Goal: Information Seeking & Learning: Compare options

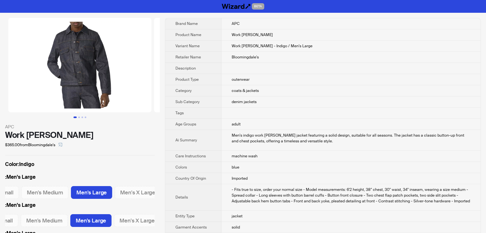
scroll to position [0, 27]
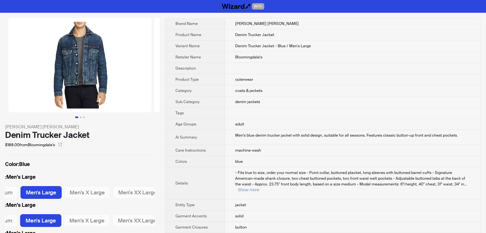
scroll to position [0, 126]
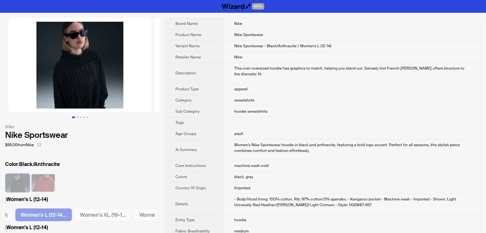
scroll to position [32, 0]
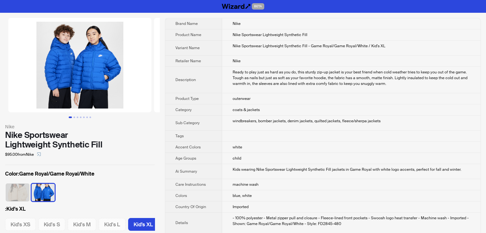
scroll to position [0, 3]
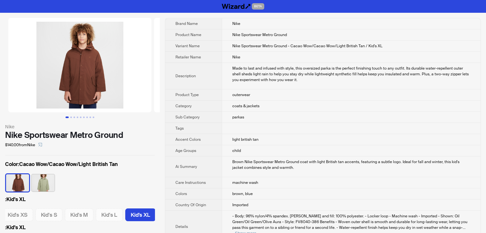
scroll to position [0, 3]
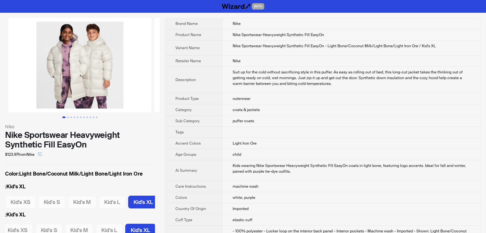
scroll to position [0, 3]
click at [68, 118] on button "Go to slide 2" at bounding box center [68, 118] width 2 height 2
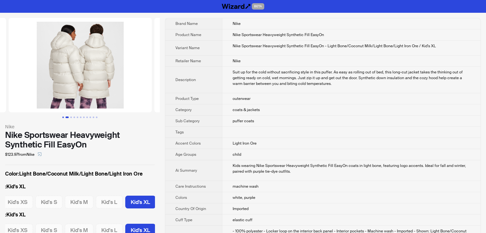
scroll to position [0, 146]
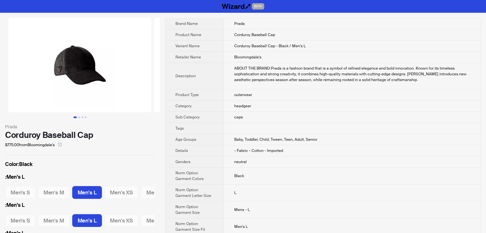
scroll to position [0, 56]
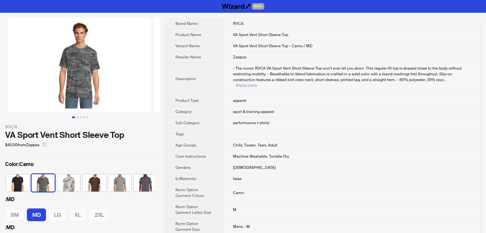
scroll to position [0, 16]
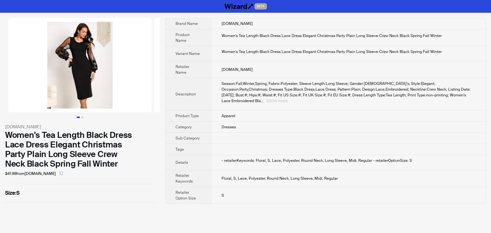
click at [288, 98] on button "Show more" at bounding box center [276, 100] width 21 height 5
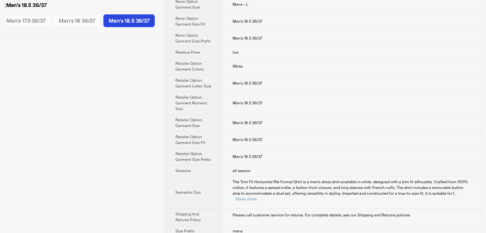
scroll to position [283, 0]
click at [257, 196] on button "Show more" at bounding box center [245, 198] width 21 height 5
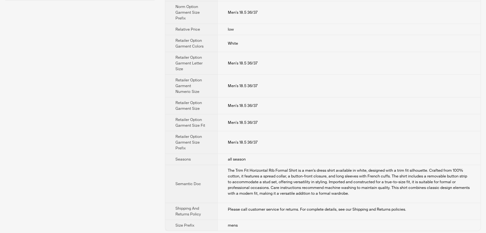
scroll to position [317, 0]
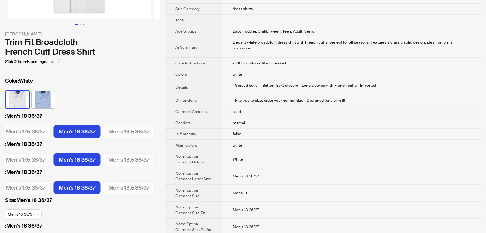
scroll to position [128, 0]
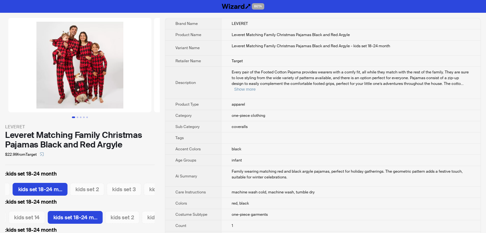
scroll to position [0, 622]
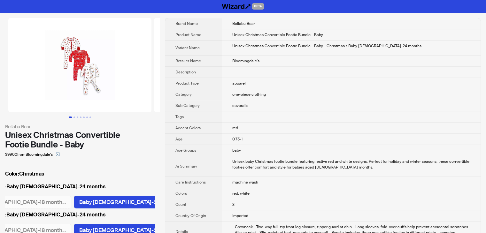
scroll to position [0, 50]
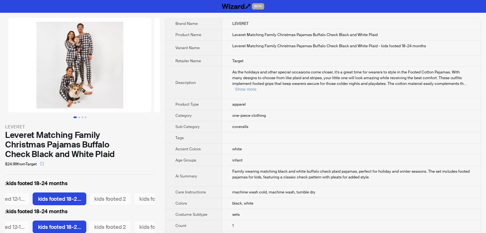
scroll to position [0, 100]
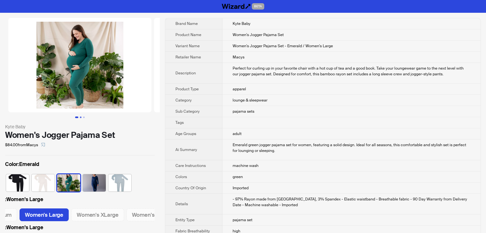
click at [80, 118] on button "Go to slide 2" at bounding box center [81, 118] width 2 height 2
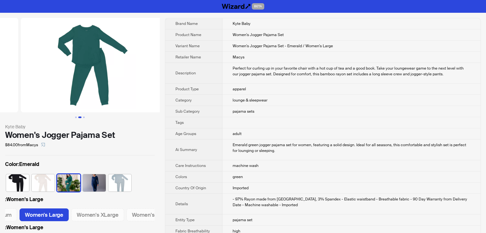
scroll to position [0, 146]
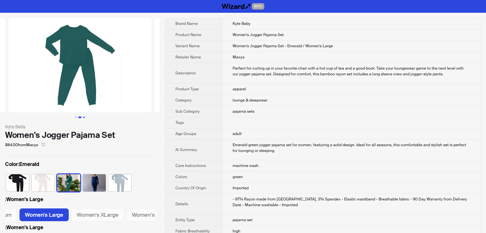
click at [84, 117] on button "Go to slide 3" at bounding box center [84, 118] width 2 height 2
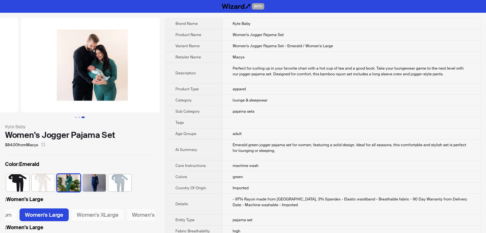
scroll to position [0, 291]
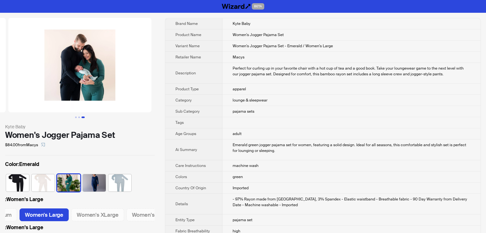
click at [92, 183] on img at bounding box center [94, 182] width 23 height 17
click button "Go to slide 1"
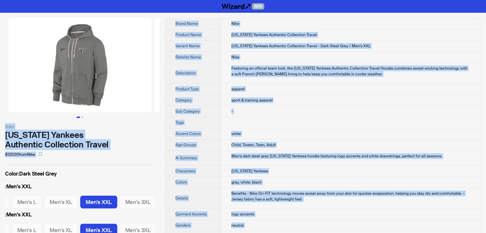
drag, startPoint x: 254, startPoint y: 227, endPoint x: 120, endPoint y: -28, distance: 287.9
copy div "BETA Nike New York Yankees Authentic Collection Travel $120.00 from Nike Color …"
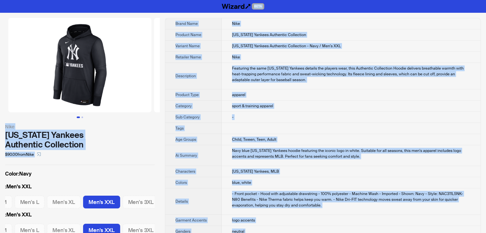
drag, startPoint x: 248, startPoint y: 224, endPoint x: 124, endPoint y: -28, distance: 280.5
copy div "BETA Nike [US_STATE] Yankees Authentic Collection $90.00 from Nike Color : Navy…"
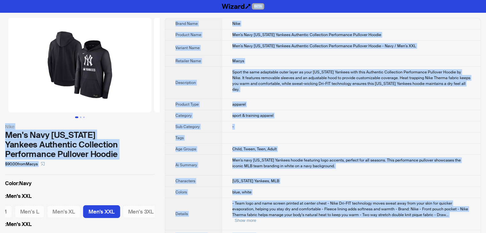
drag, startPoint x: 244, startPoint y: 218, endPoint x: 132, endPoint y: -28, distance: 270.1
copy div "BETA Nike Men's Navy [US_STATE] Yankees Authentic Collection Performance Pullov…"
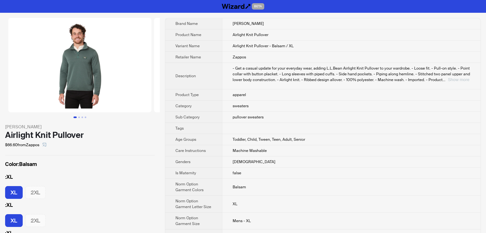
click at [458, 78] on button "Show more" at bounding box center [458, 79] width 21 height 5
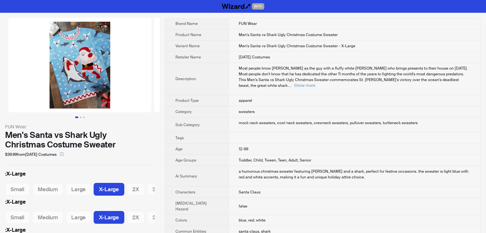
scroll to position [0, 29]
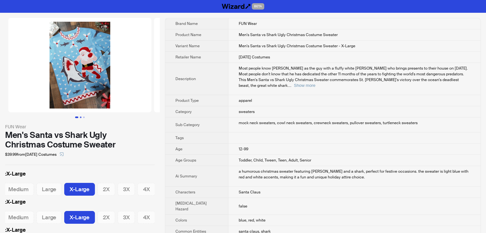
click at [81, 117] on button "Go to slide 2" at bounding box center [81, 118] width 2 height 2
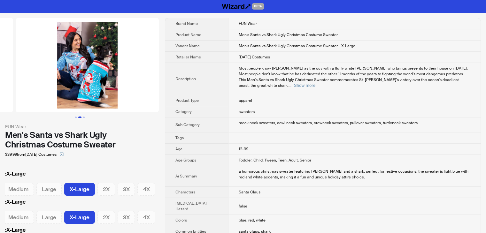
scroll to position [0, 146]
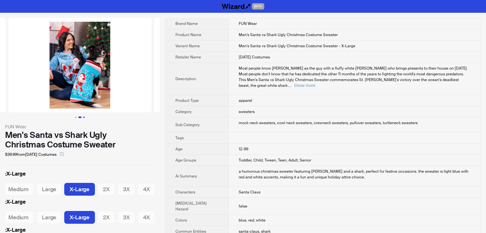
click at [83, 117] on button "Go to slide 3" at bounding box center [84, 118] width 2 height 2
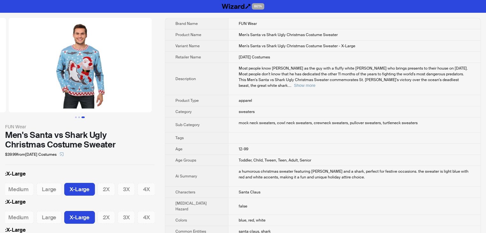
scroll to position [0, 291]
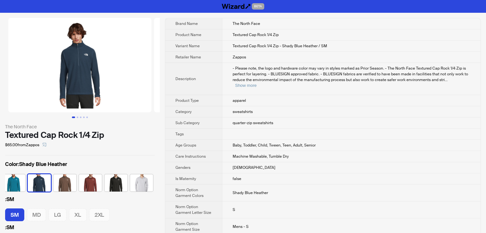
scroll to position [230, 0]
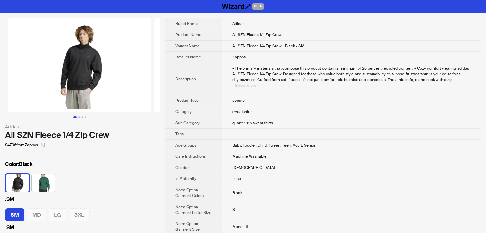
click at [256, 83] on button "Show more" at bounding box center [245, 85] width 21 height 5
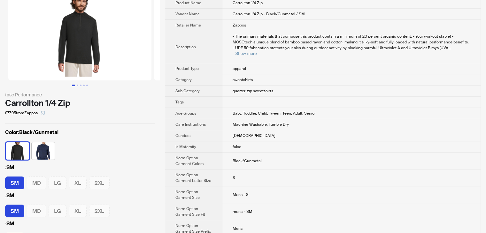
scroll to position [230, 0]
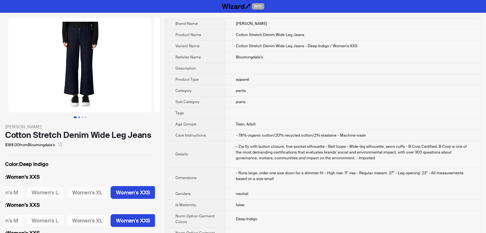
click at [79, 117] on button "Go to slide 2" at bounding box center [79, 118] width 2 height 2
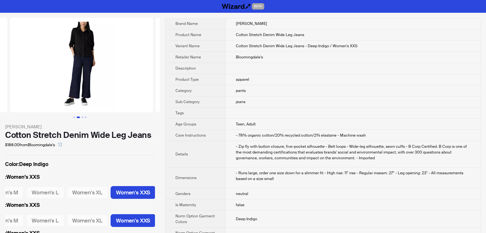
scroll to position [0, 146]
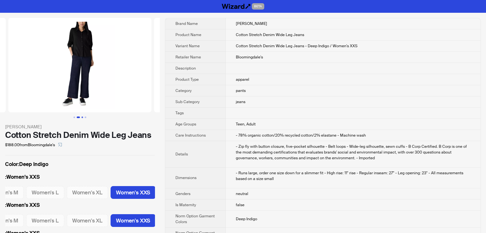
click at [83, 117] on button "Go to slide 3" at bounding box center [82, 118] width 2 height 2
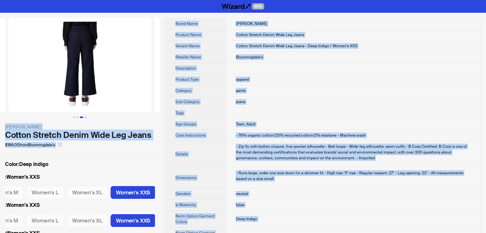
drag, startPoint x: 262, startPoint y: 224, endPoint x: 103, endPoint y: -28, distance: 297.4
click at [103, 0] on html "BETA Eileen Fisher Cotton Stretch Denim Wide Leg Jeans $188.00 from Bloomingdal…" at bounding box center [243, 218] width 486 height 436
copy div "BETA Eileen Fisher Cotton Stretch Denim Wide Leg Jeans $188.00 from Bloomingdal…"
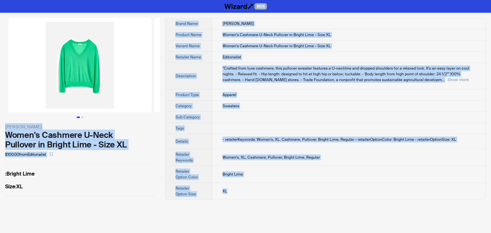
drag, startPoint x: 235, startPoint y: 194, endPoint x: 175, endPoint y: -28, distance: 229.4
click at [175, 0] on html "BETA [PERSON_NAME] Women's Cashmere U-Neck Pullover in Bright Lime - Size XL $1…" at bounding box center [245, 116] width 491 height 233
copy div "BETA [PERSON_NAME] Women's Cashmere U-Neck Pullover in Bright Lime - Size XL $1…"
click at [280, 29] on td "Women's Cashmere U-Neck Pullover in Bright Lime - Size XL" at bounding box center [349, 34] width 274 height 11
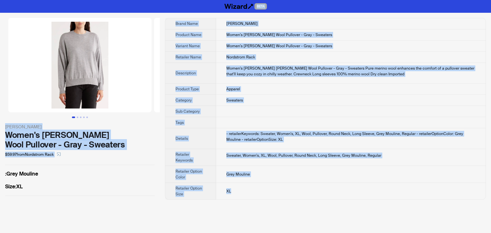
drag, startPoint x: 242, startPoint y: 193, endPoint x: 65, endPoint y: -28, distance: 283.2
click at [65, 0] on html "BETA Madewell Women's Birdie Merino Wool Pullover - Gray - Sweaters $59.97 from…" at bounding box center [245, 116] width 491 height 233
copy div "BETA Madewell Women's Birdie Merino Wool Pullover - Gray - Sweaters $59.97 from…"
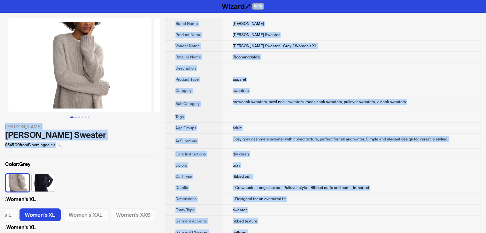
drag, startPoint x: 263, startPoint y: 225, endPoint x: 101, endPoint y: -28, distance: 300.3
copy div "BETA Jenni Kayne Amelia Cashmere Sweater $545.00 from Bloomingdale's Color : Gr…"
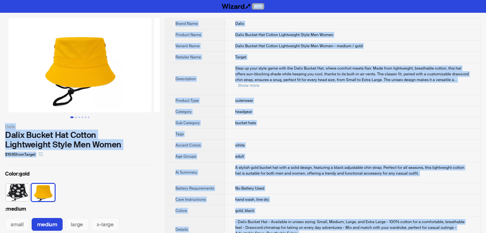
drag, startPoint x: 263, startPoint y: 224, endPoint x: 134, endPoint y: -28, distance: 283.1
copy div "BETA Dalix Dalix Bucket Hat Cotton Lightweight Style Men Women $19.95 from Targ…"
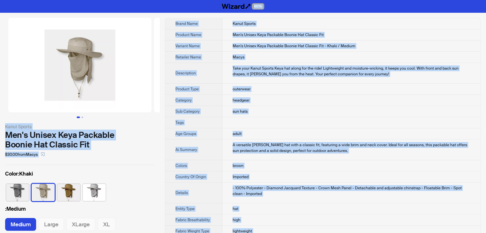
drag, startPoint x: 250, startPoint y: 222, endPoint x: 162, endPoint y: -28, distance: 265.2
copy div "BETA Kanut Sports Men's Unisex Keya Packable Boonie Hat Classic Fit $30.00 from…"
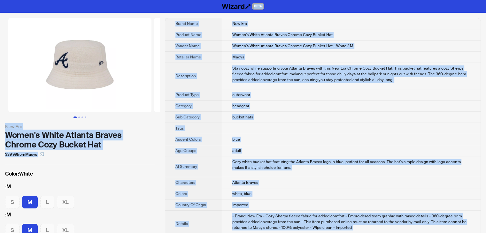
drag, startPoint x: 255, startPoint y: 225, endPoint x: 150, endPoint y: -28, distance: 273.9
copy div "BETA New Era Women's White Atlanta Braves Chrome Cozy Bucket Hat $39.99 from Ma…"
click at [369, 33] on td "Women's White Atlanta Braves Chrome Cozy Bucket Hat" at bounding box center [351, 34] width 259 height 11
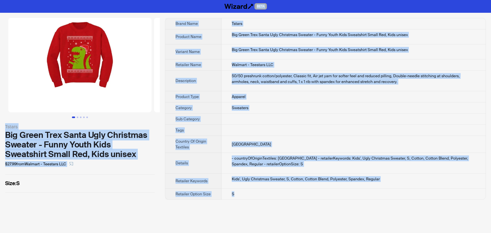
drag, startPoint x: 240, startPoint y: 195, endPoint x: 121, endPoint y: -27, distance: 251.5
click at [121, 0] on html "BETA Tstars Big Green Trex Santa Ugly Christmas Sweater - Funny Youth Kids Swea…" at bounding box center [245, 116] width 491 height 233
copy div "BETA Tstars Big Green Trex Santa Ugly Christmas Sweater - Funny Youth Kids Swea…"
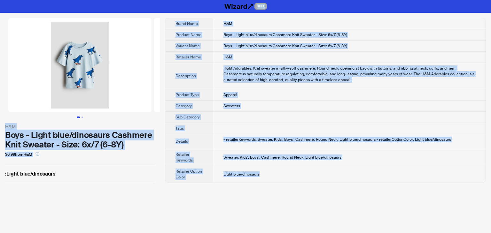
drag, startPoint x: 275, startPoint y: 176, endPoint x: 108, endPoint y: -28, distance: 263.4
click at [108, 0] on html "BETA H&M Boys - Light blue/dinosaurs Cashmere Knit Sweater - Size: 6x/7 (6-8Y) …" at bounding box center [245, 116] width 491 height 233
copy div "BETA H&M Boys - Light blue/dinosaurs Cashmere Knit Sweater - Size: 6x/7 (6-8Y) …"
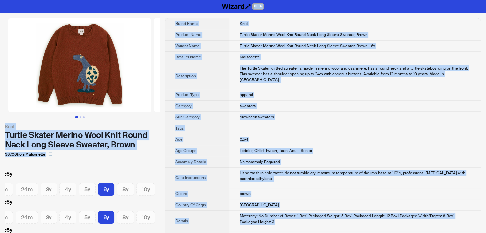
drag, startPoint x: 318, startPoint y: 226, endPoint x: 98, endPoint y: -28, distance: 335.5
copy div "BETA Knot Turtle Skater Merino Wool Knit Round Neck Long Sleeve Sweater, Brown …"
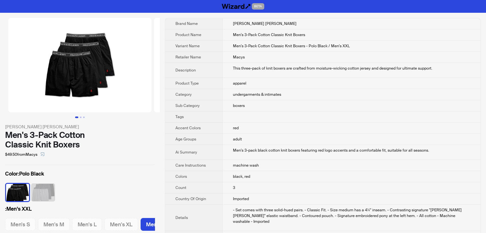
scroll to position [0, 22]
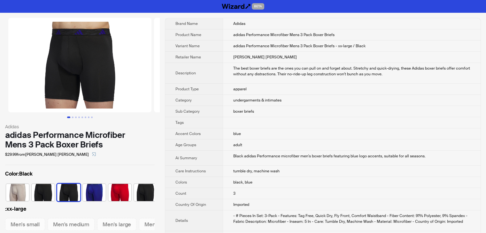
scroll to position [0, 4]
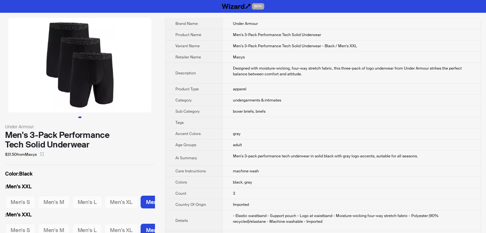
scroll to position [0, 22]
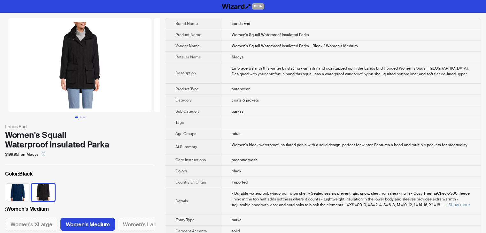
scroll to position [0, 45]
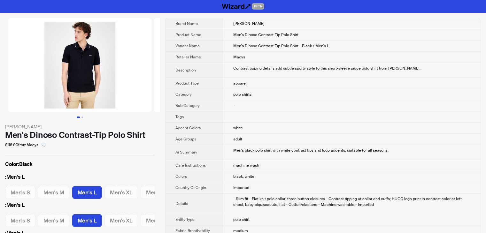
scroll to position [0, 21]
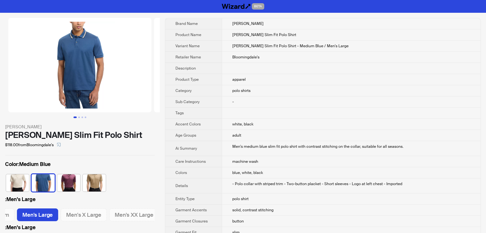
scroll to position [0, 83]
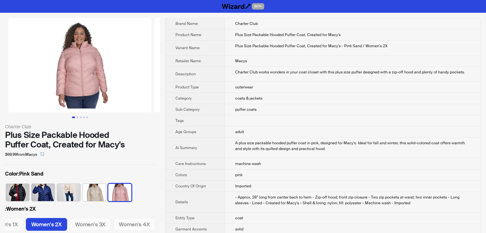
scroll to position [0, 66]
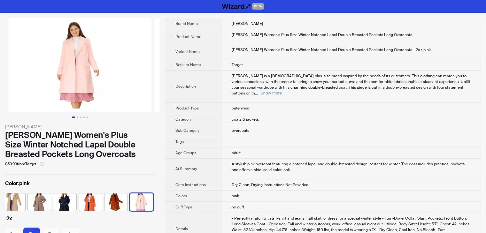
scroll to position [96, 0]
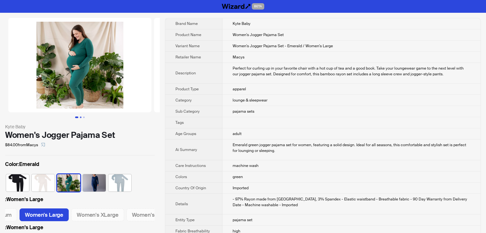
click at [81, 118] on button "Go to slide 2" at bounding box center [81, 118] width 2 height 2
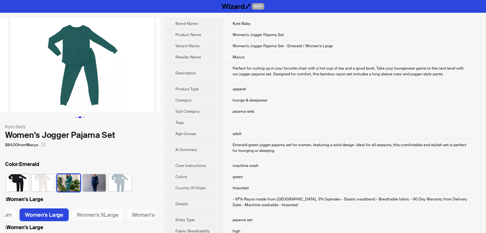
scroll to position [0, 146]
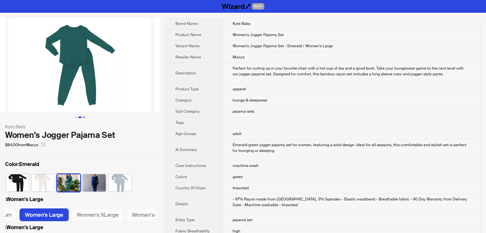
click at [83, 117] on button "Go to slide 3" at bounding box center [84, 118] width 2 height 2
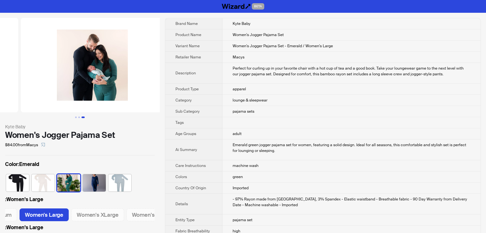
scroll to position [0, 291]
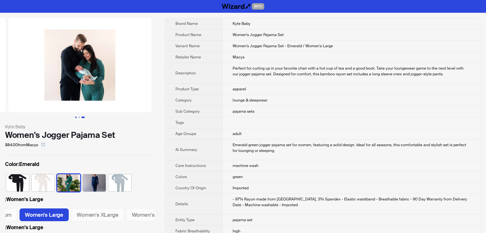
click at [75, 118] on button "Go to slide 1" at bounding box center [76, 118] width 2 height 2
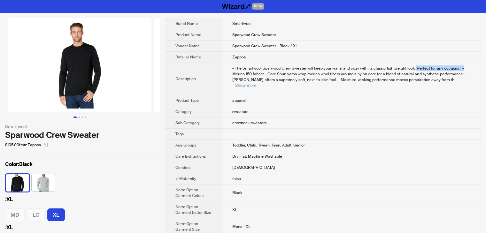
drag, startPoint x: 413, startPoint y: 66, endPoint x: 465, endPoint y: 66, distance: 52.4
click at [465, 66] on div "- The Smartwool Sparwood Crew Sweater will keep your warm and cozy with its cla…" at bounding box center [351, 77] width 238 height 23
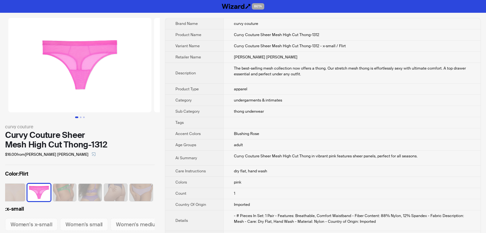
scroll to position [0, 119]
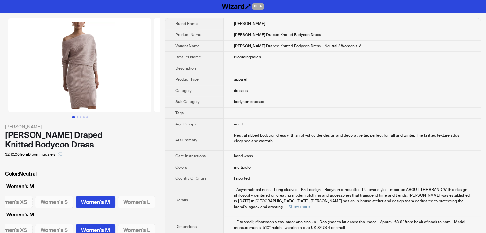
scroll to position [220, 0]
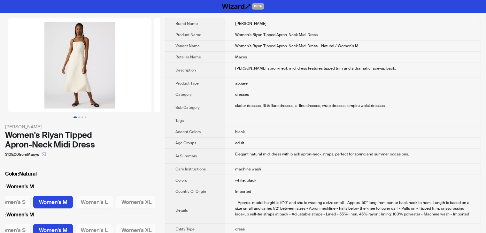
scroll to position [201, 0]
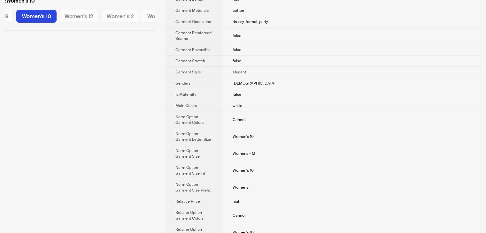
scroll to position [288, 0]
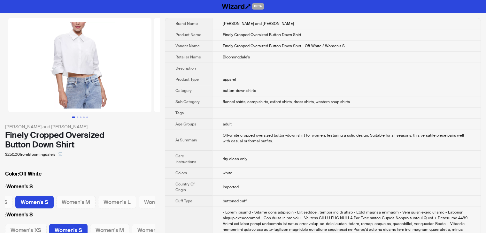
scroll to position [0, 34]
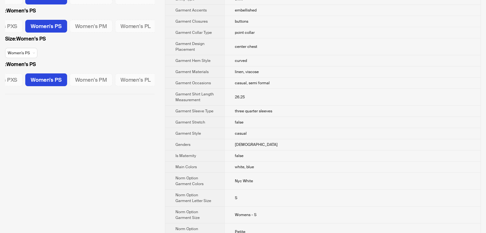
scroll to position [256, 0]
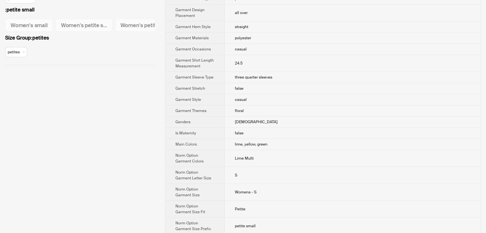
scroll to position [288, 0]
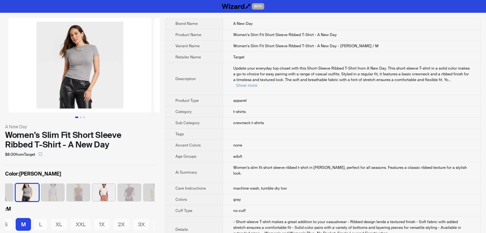
scroll to position [0, 170]
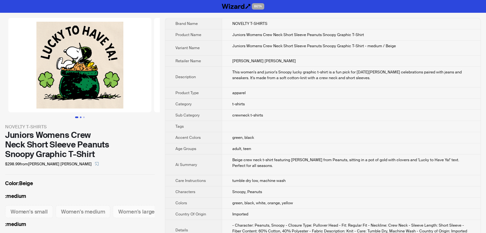
click at [81, 117] on button "Go to slide 2" at bounding box center [81, 118] width 2 height 2
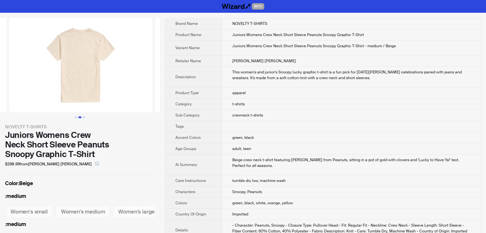
scroll to position [0, 146]
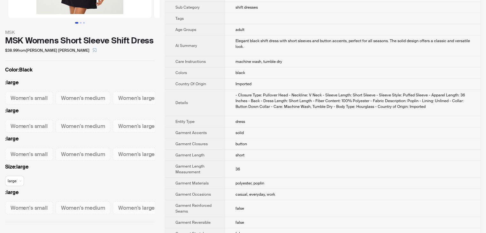
scroll to position [12, 0]
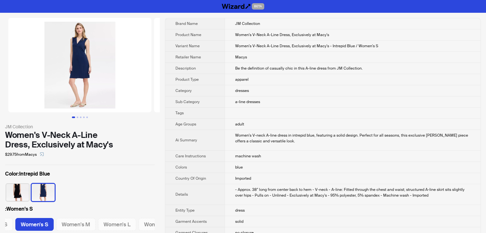
scroll to position [193, 0]
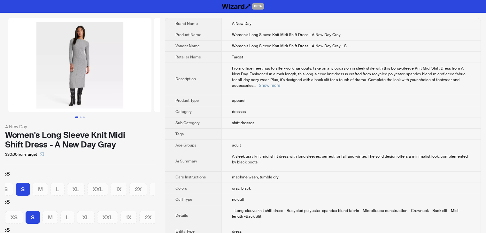
scroll to position [0, 10]
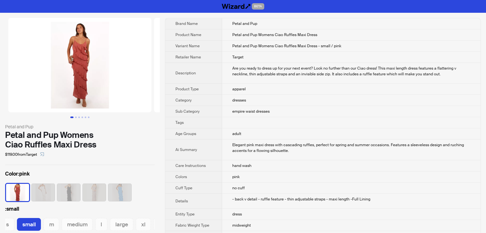
scroll to position [0, 56]
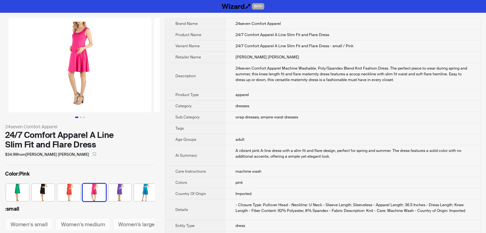
scroll to position [0, 29]
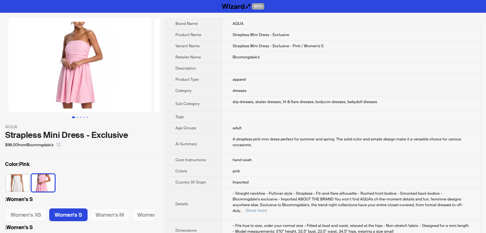
scroll to position [0, 34]
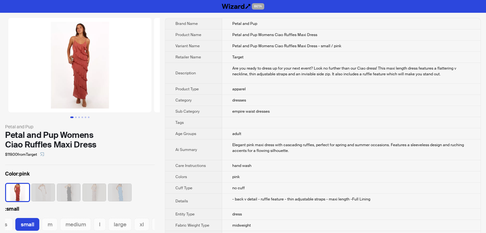
scroll to position [0, 56]
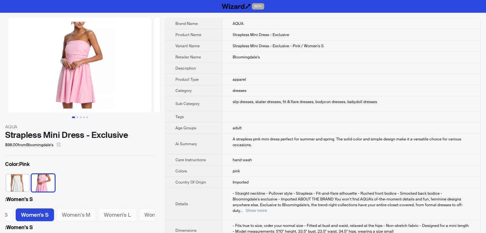
scroll to position [0, 34]
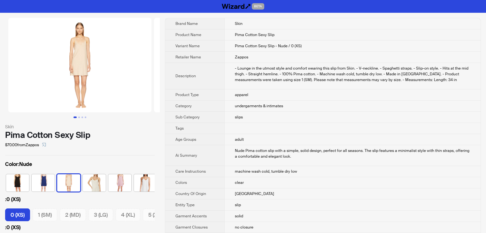
scroll to position [0, 4]
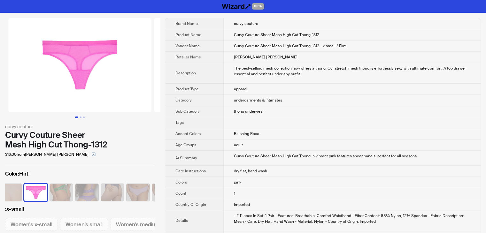
scroll to position [0, 119]
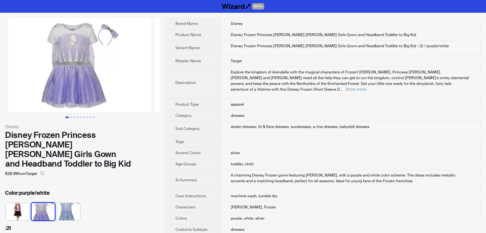
click at [317, 60] on td "Target" at bounding box center [350, 61] width 260 height 11
click at [294, 52] on td "Disney Frozen Princess Anna Elsa Girls Gown and Headband Toddler to Big Kid - 2…" at bounding box center [350, 48] width 260 height 15
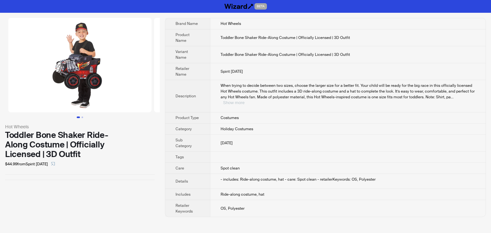
click at [244, 100] on button "Show more" at bounding box center [233, 102] width 21 height 5
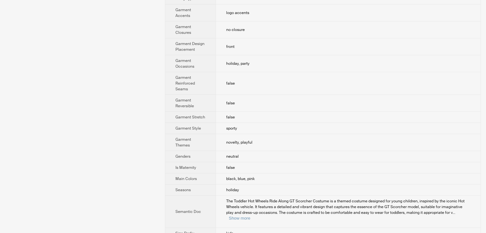
scroll to position [202, 0]
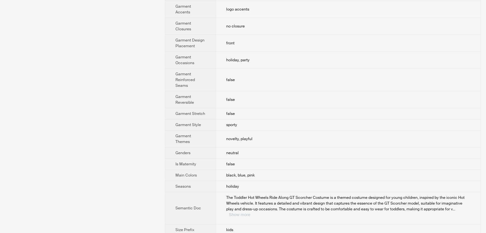
click at [250, 212] on button "Show more" at bounding box center [239, 214] width 21 height 5
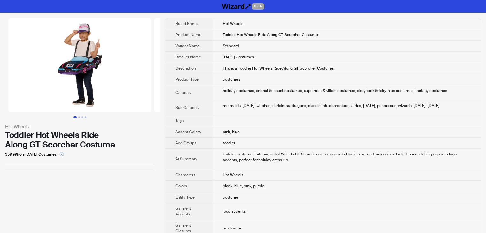
scroll to position [225, 0]
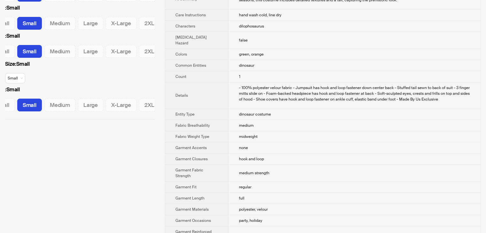
scroll to position [192, 0]
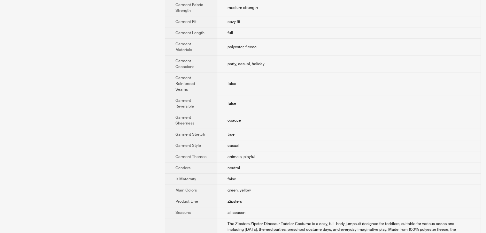
scroll to position [320, 0]
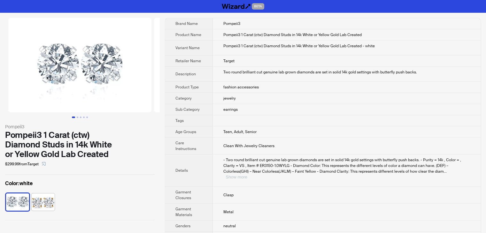
click at [247, 175] on button "Show more" at bounding box center [236, 177] width 21 height 5
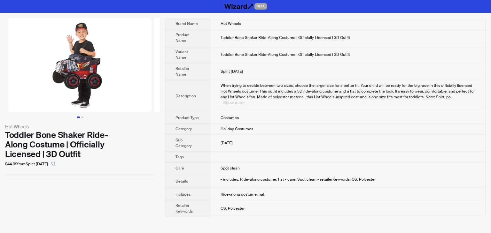
click at [244, 100] on button "Show more" at bounding box center [233, 102] width 21 height 5
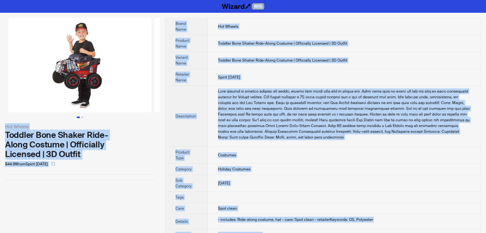
drag, startPoint x: 251, startPoint y: 222, endPoint x: 117, endPoint y: -28, distance: 283.8
click at [117, 0] on html "BETA Hot Wheels Toddler Bone Shaker Ride-Along Costume | Officially Licensed | …" at bounding box center [243, 131] width 486 height 263
copy div "BETA Hot Wheels Toddler Bone Shaker Ride-Along Costume | Officially Licensed | …"
click at [265, 76] on td "Spirit Halloween" at bounding box center [344, 77] width 273 height 17
click at [159, 69] on img at bounding box center [225, 65] width 143 height 95
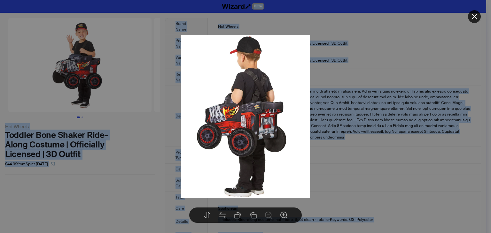
click at [477, 14] on icon "close" at bounding box center [474, 17] width 8 height 8
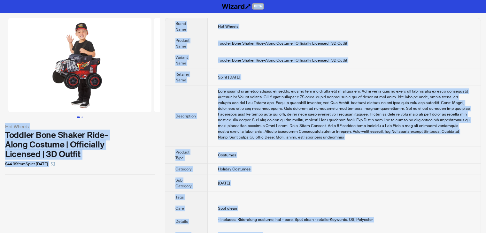
click at [265, 70] on td "Spirit Halloween" at bounding box center [344, 77] width 273 height 17
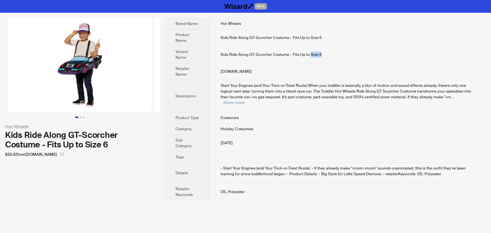
drag, startPoint x: 310, startPoint y: 51, endPoint x: 329, endPoint y: 50, distance: 19.2
click at [329, 50] on td "Kids Ride Along GT-Scorcher Costume - Fits Up to Size 6" at bounding box center [347, 54] width 275 height 17
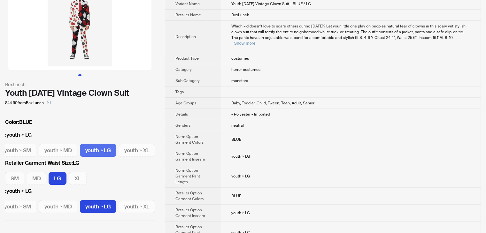
scroll to position [10, 0]
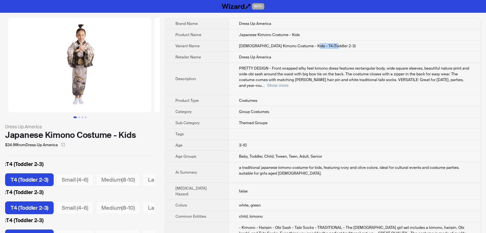
drag, startPoint x: 302, startPoint y: 46, endPoint x: 330, endPoint y: 46, distance: 28.8
click at [330, 46] on td "[DEMOGRAPHIC_DATA] Kimono Costume - Kids - T4 (Toddler 2-3)" at bounding box center [354, 46] width 252 height 11
drag, startPoint x: 231, startPoint y: 138, endPoint x: 256, endPoint y: 135, distance: 25.1
click at [256, 140] on td "3-10" at bounding box center [354, 145] width 252 height 11
click at [274, 59] on td "Dress Up America" at bounding box center [354, 57] width 252 height 11
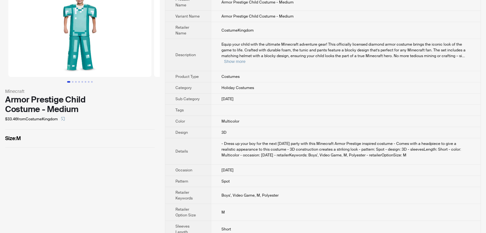
scroll to position [38, 0]
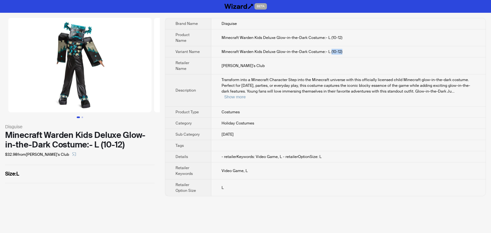
drag, startPoint x: 330, startPoint y: 52, endPoint x: 354, endPoint y: 52, distance: 24.6
click at [354, 52] on td "Minecraft Warden Kids Deluxe Glow-in-the-Dark Costume:- L (10-12)" at bounding box center [348, 51] width 274 height 11
